Goal: Entertainment & Leisure: Consume media (video, audio)

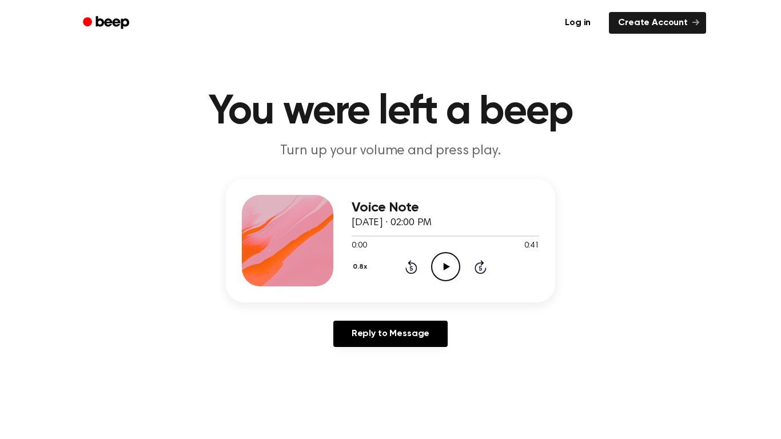
click at [443, 266] on icon "Play Audio" at bounding box center [445, 266] width 29 height 29
click at [441, 264] on icon "Pause Audio" at bounding box center [445, 266] width 29 height 29
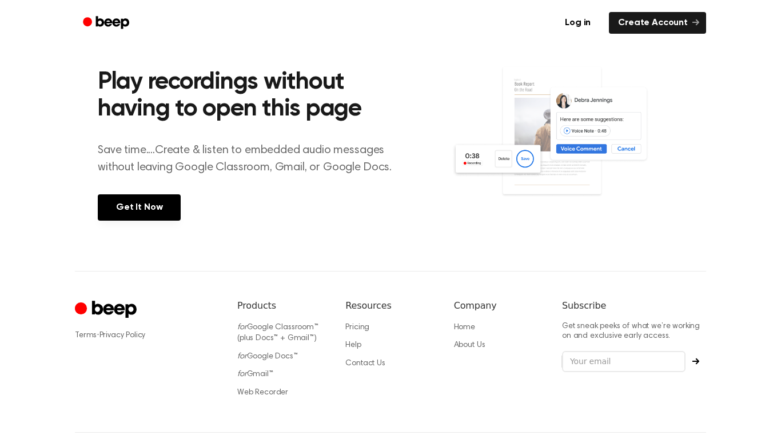
scroll to position [482, 0]
